Goal: Information Seeking & Learning: Check status

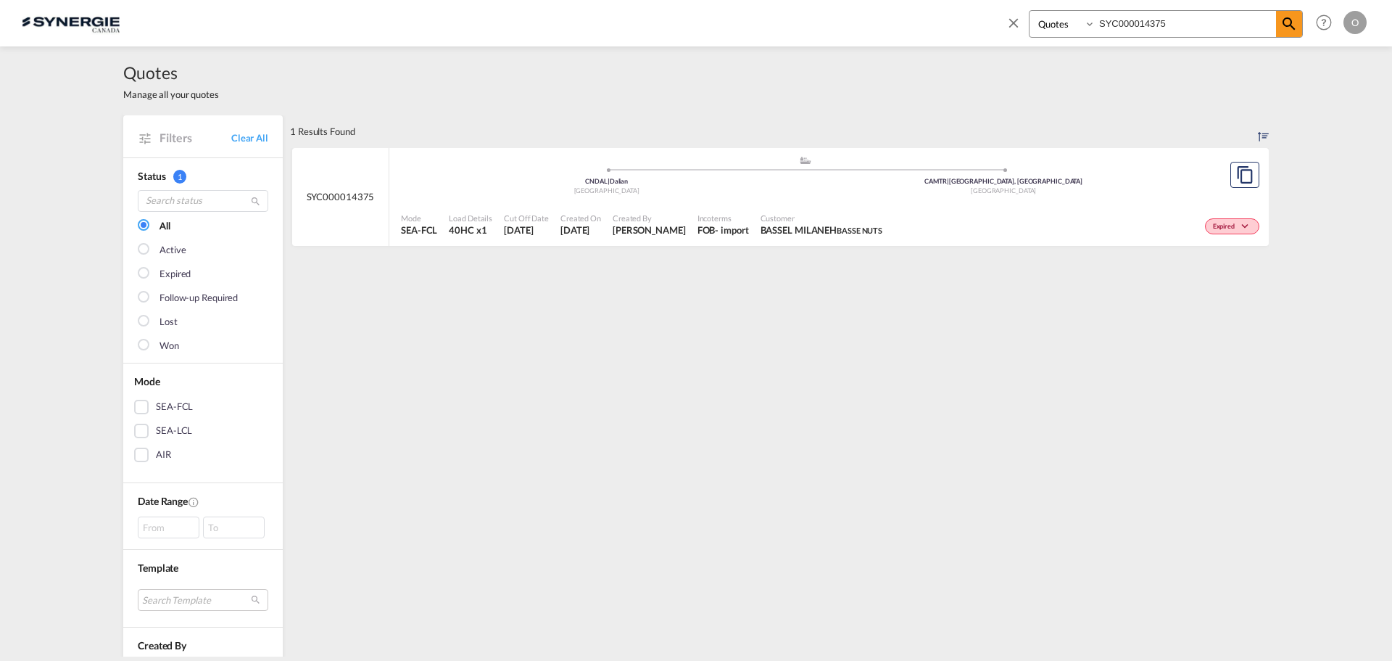
select select "Quotes"
click at [1141, 23] on input "SYC000014375" at bounding box center [1186, 23] width 181 height 25
paste input "464"
type input "SYC000014464"
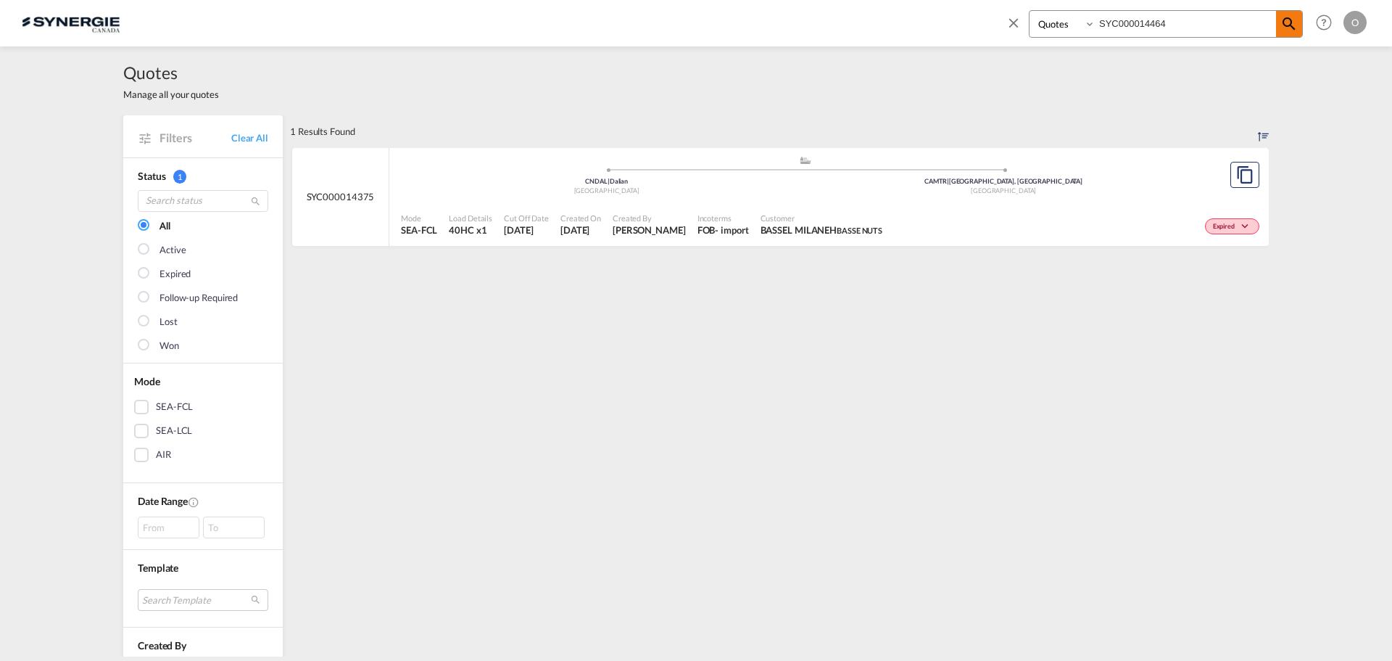
click at [1289, 26] on md-icon "icon-magnify" at bounding box center [1289, 23] width 17 height 17
click at [764, 229] on span "Yassine Cherkaoui Riviana" at bounding box center [813, 229] width 99 height 13
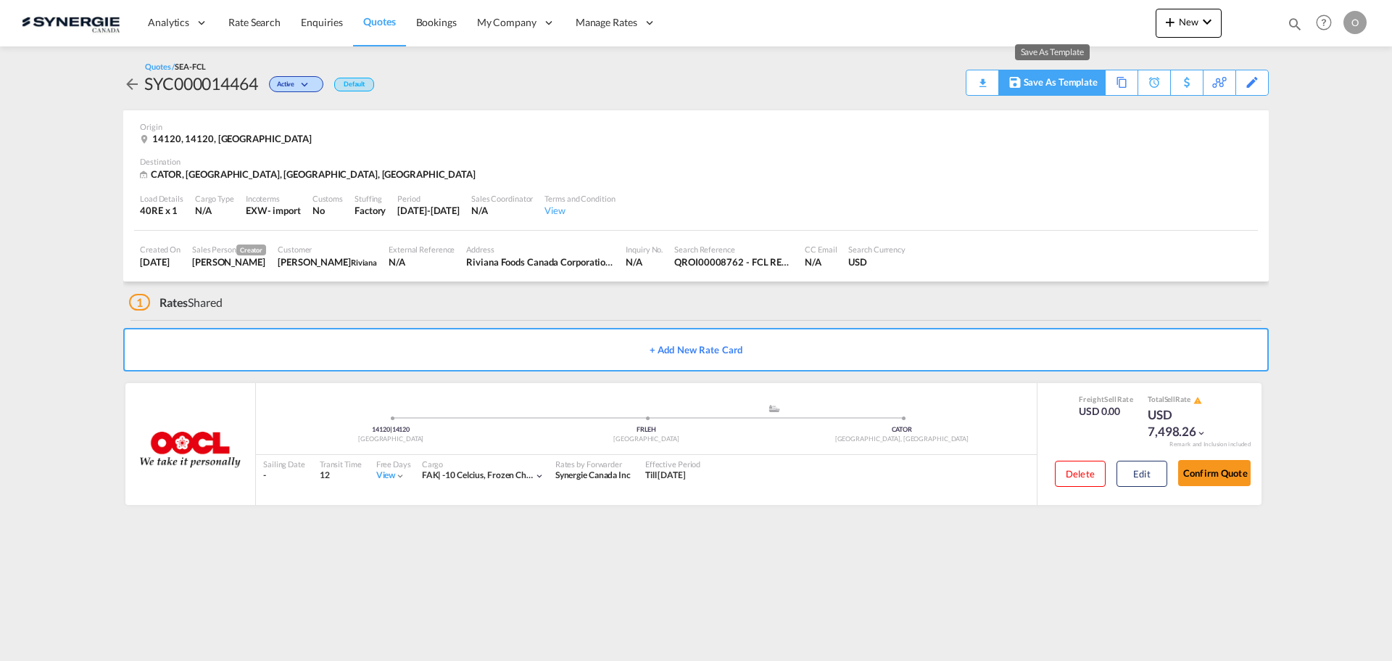
click at [1055, 88] on div "Save As Template" at bounding box center [1061, 82] width 74 height 25
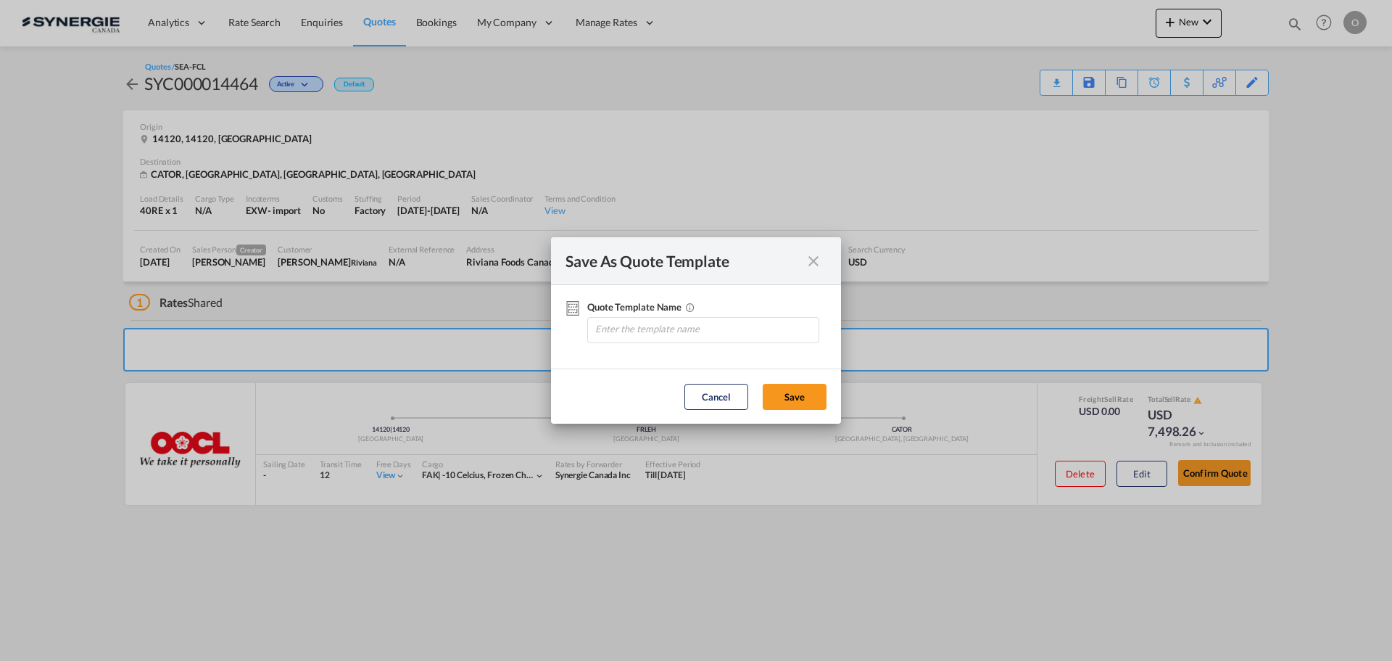
click at [812, 260] on md-icon "icon-close fg-AAA8AD cursor" at bounding box center [813, 260] width 17 height 17
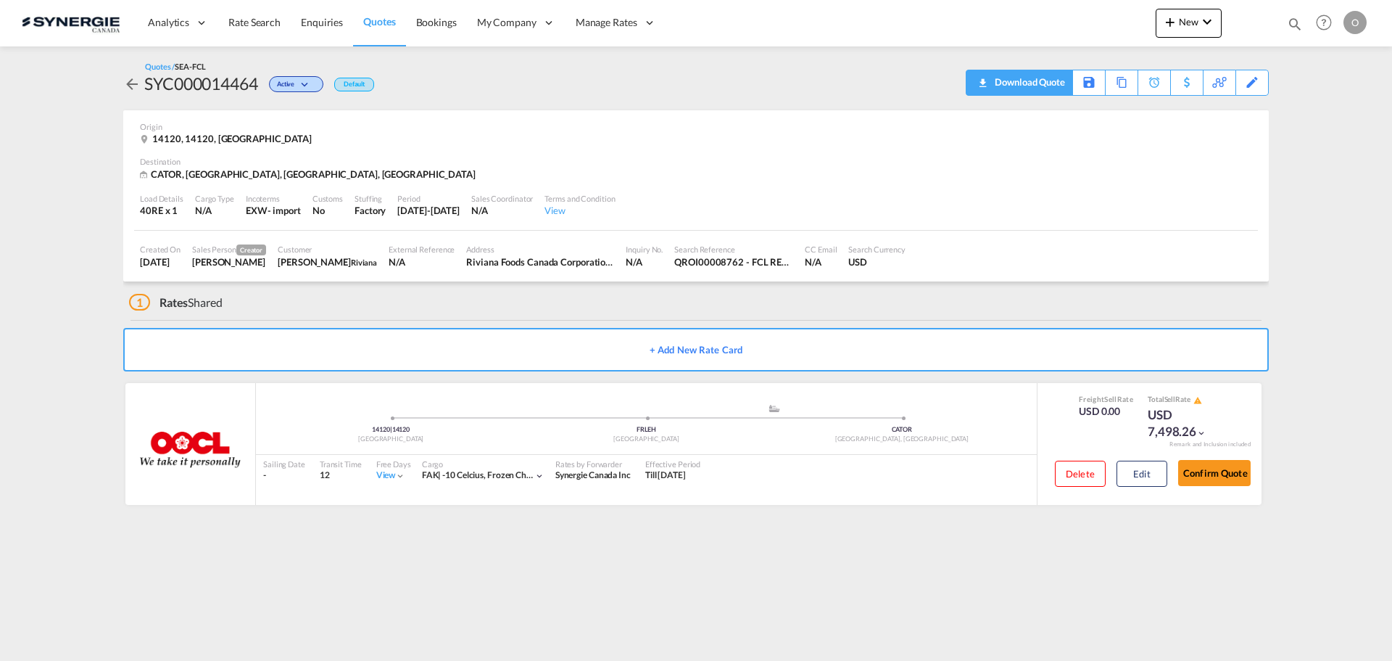
click at [983, 88] on span "Quote PDF is not available at this time" at bounding box center [982, 81] width 17 height 23
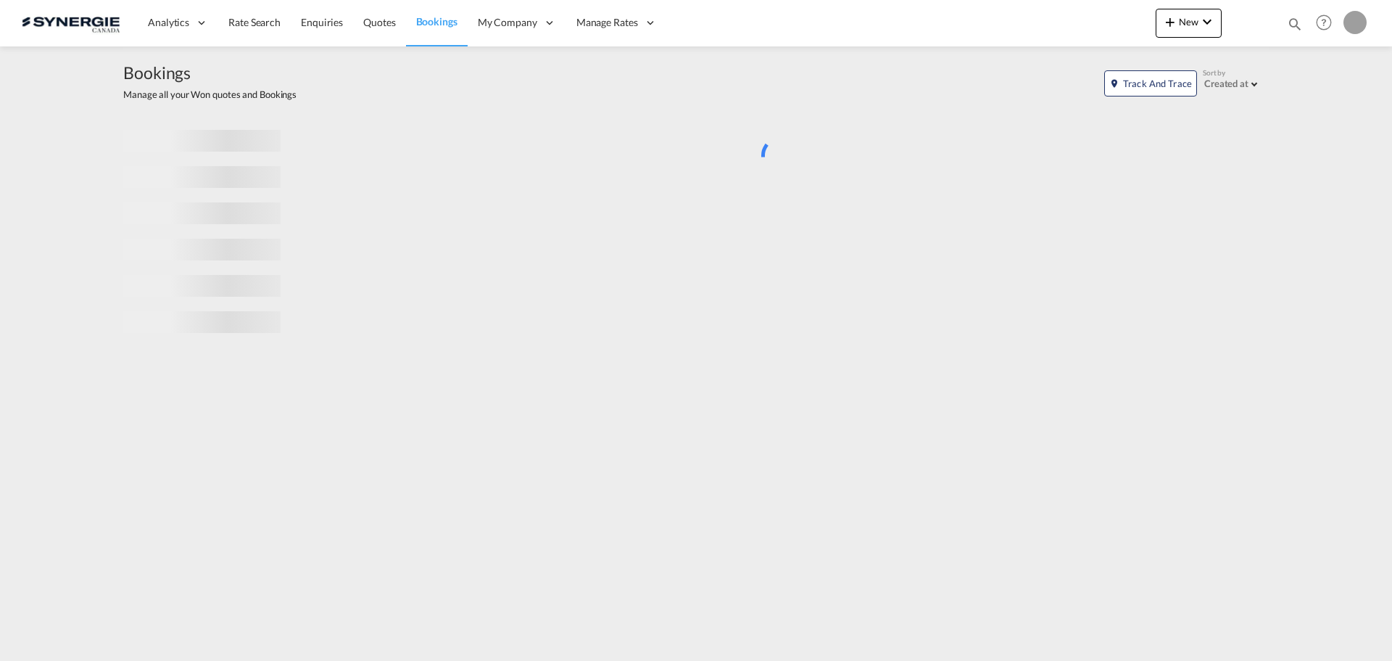
click at [1294, 22] on md-icon "icon-magnify" at bounding box center [1295, 24] width 16 height 16
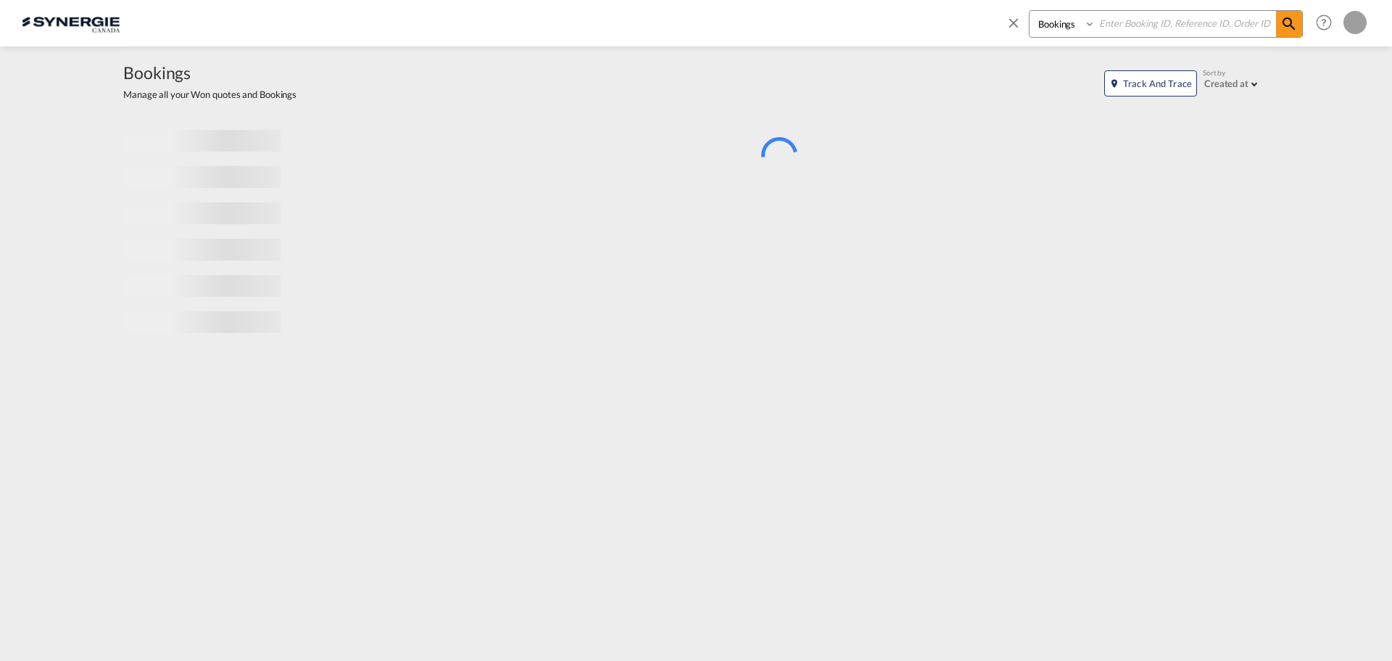
click at [1080, 27] on select "Bookings Quotes Enquiries" at bounding box center [1064, 24] width 69 height 26
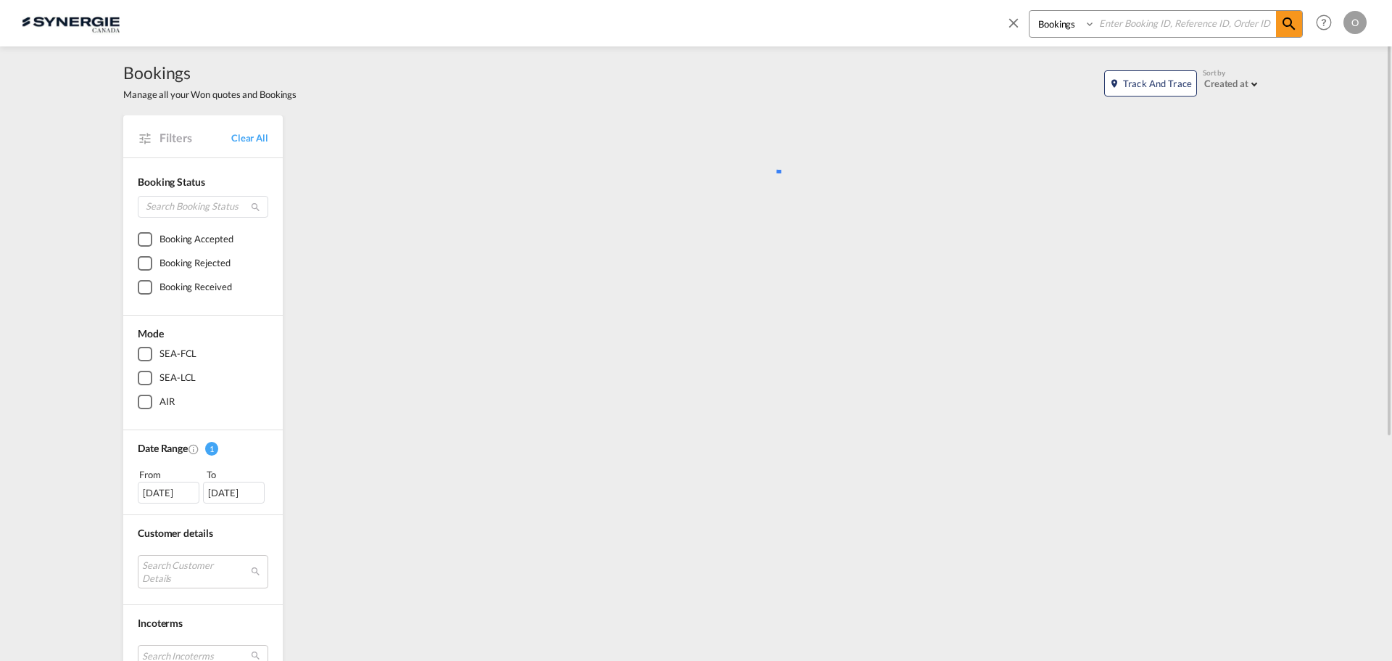
select select "Quotes"
click at [1030, 11] on select "Bookings Quotes Enquiries" at bounding box center [1064, 24] width 69 height 26
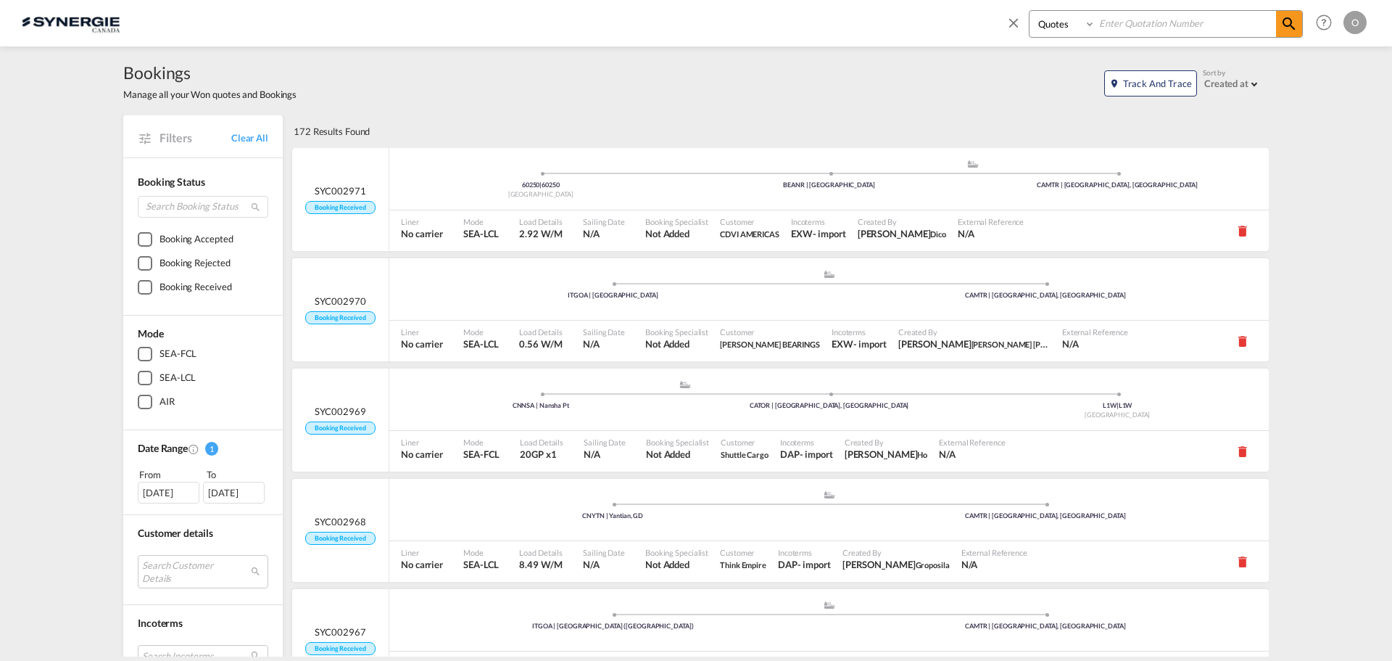
click at [1124, 26] on input at bounding box center [1186, 23] width 181 height 25
paste input "SYC000013563"
type input "SYC000013563"
click at [1294, 25] on md-icon "icon-magnify" at bounding box center [1289, 23] width 17 height 17
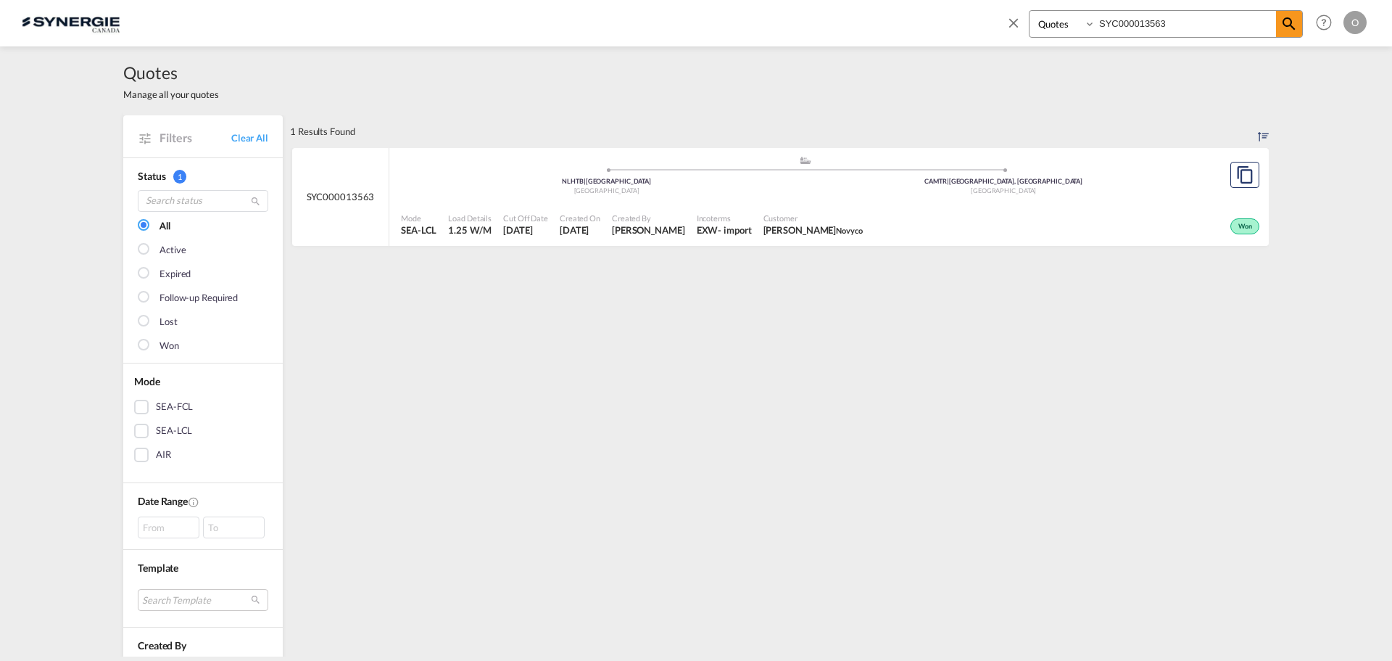
click at [852, 234] on span "[PERSON_NAME]" at bounding box center [813, 229] width 99 height 13
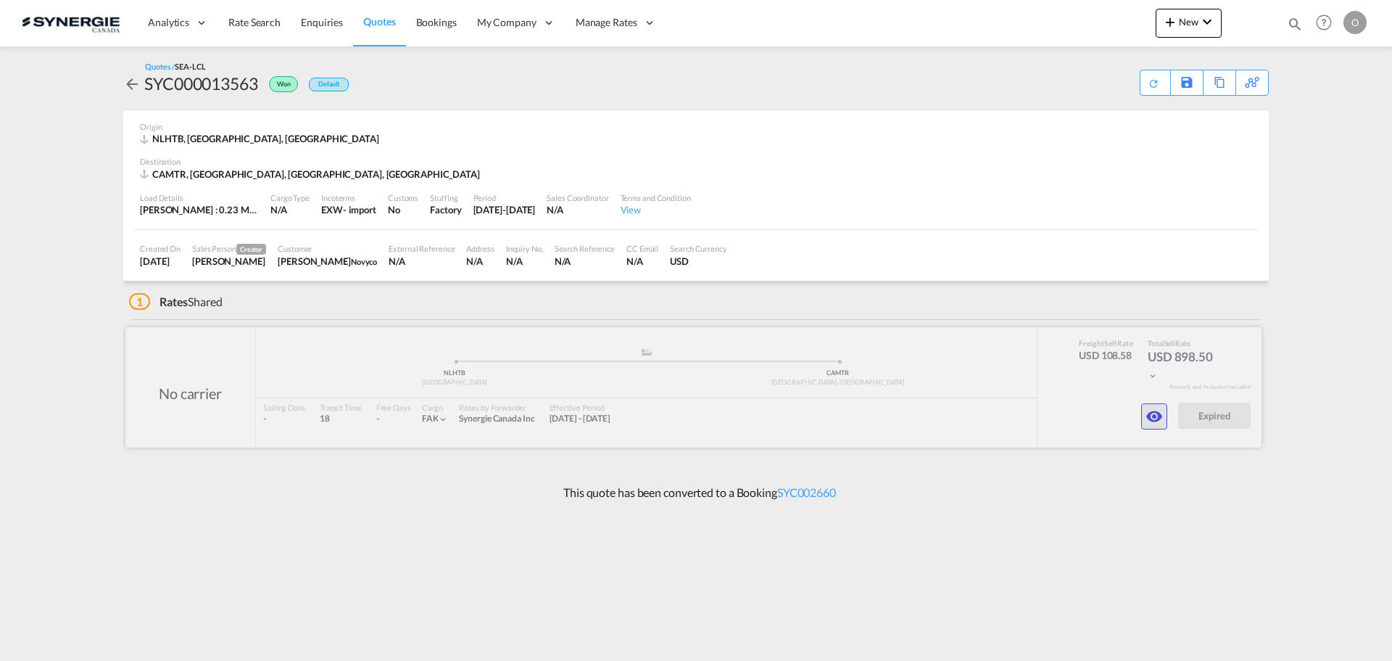
click at [1157, 411] on md-icon "icon-eye" at bounding box center [1154, 416] width 17 height 17
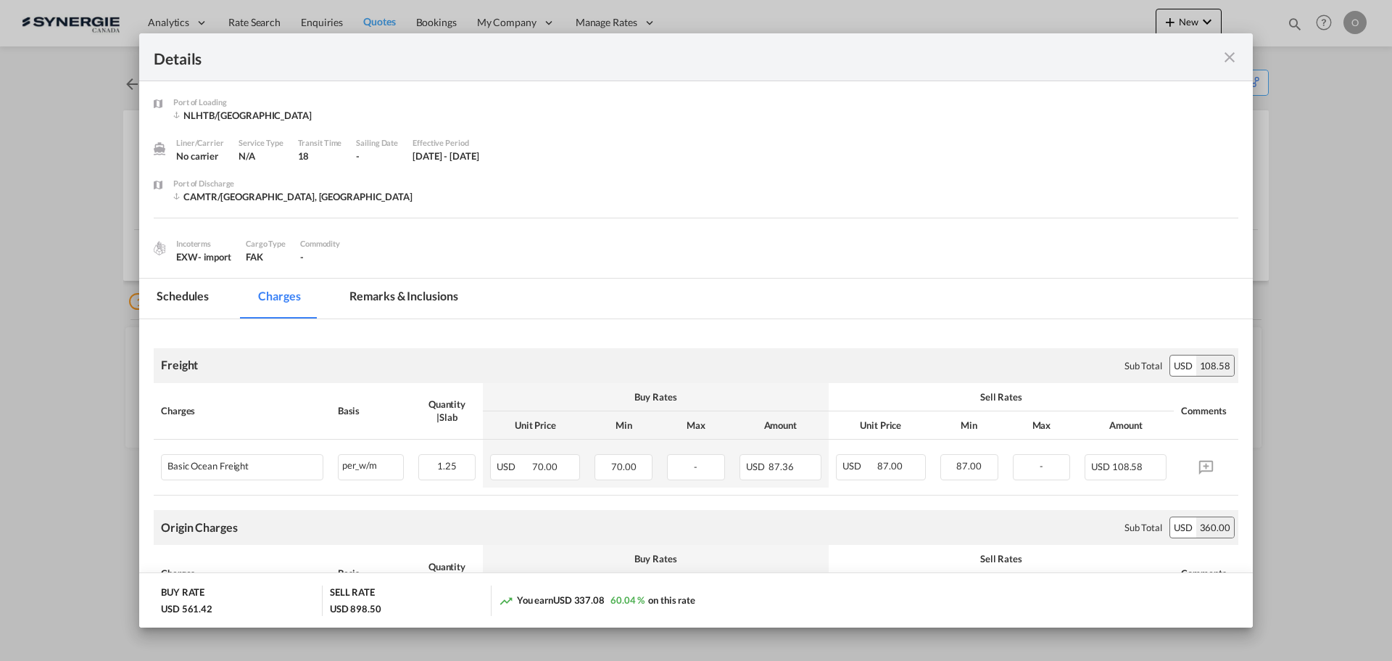
click at [1235, 59] on md-icon "icon-close fg-AAA8AD m-0 cursor" at bounding box center [1229, 57] width 17 height 17
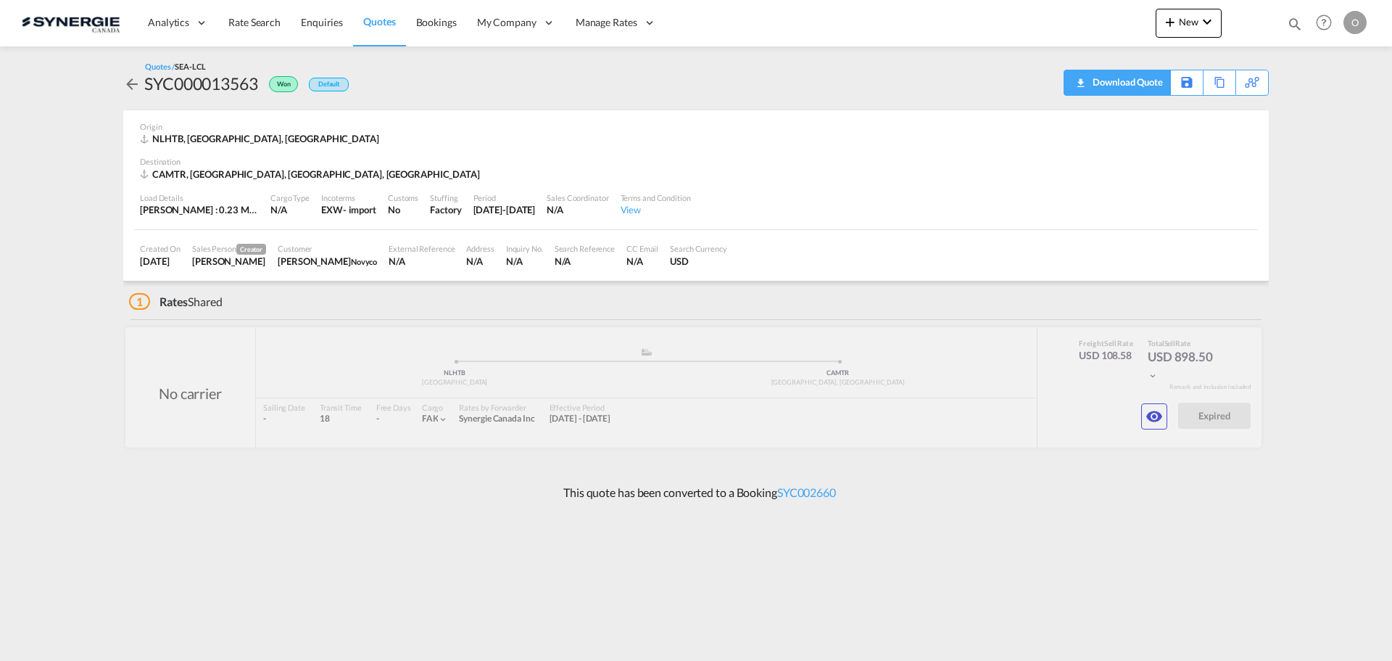
click at [1148, 80] on div "Download Quote" at bounding box center [1126, 81] width 74 height 23
